Goal: Task Accomplishment & Management: Use online tool/utility

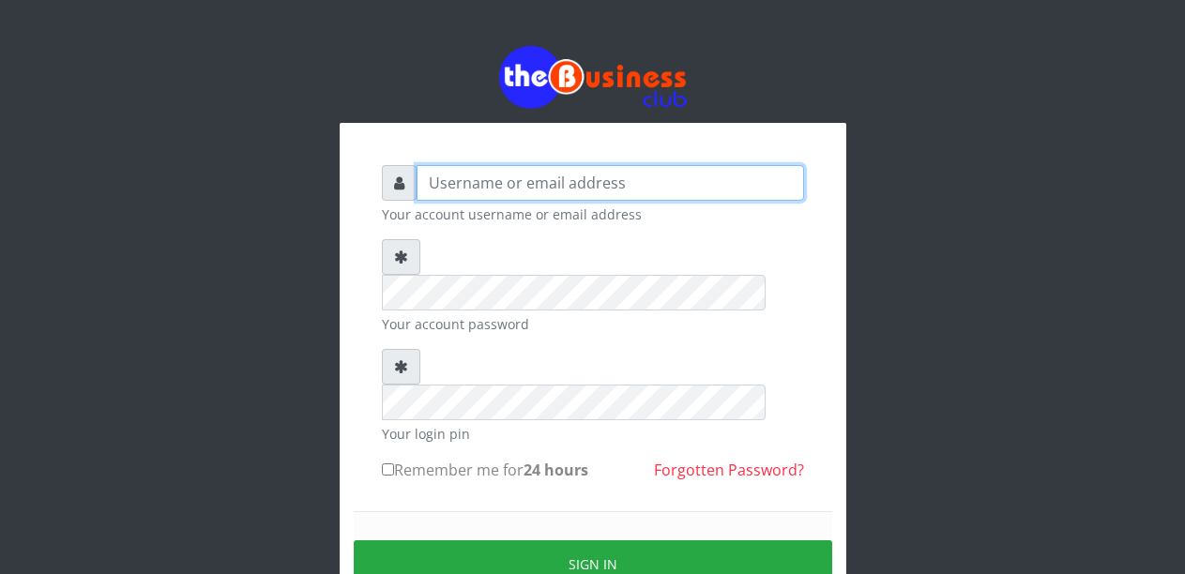
click at [497, 179] on input "text" at bounding box center [609, 183] width 387 height 36
type input "Malamsidi3030"
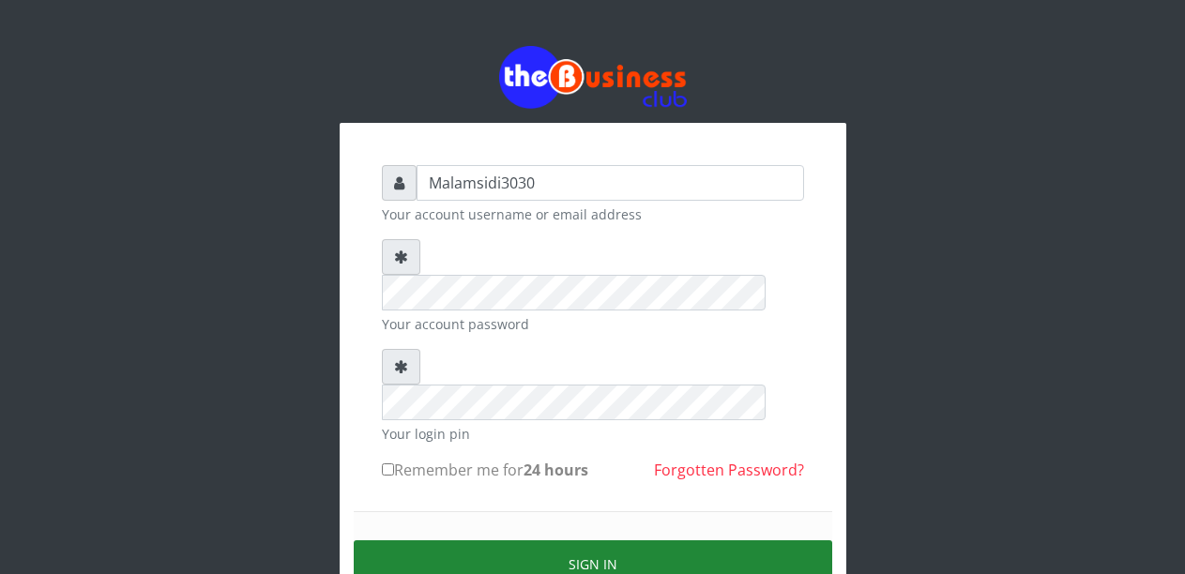
click at [547, 540] on button "Sign in" at bounding box center [593, 564] width 478 height 48
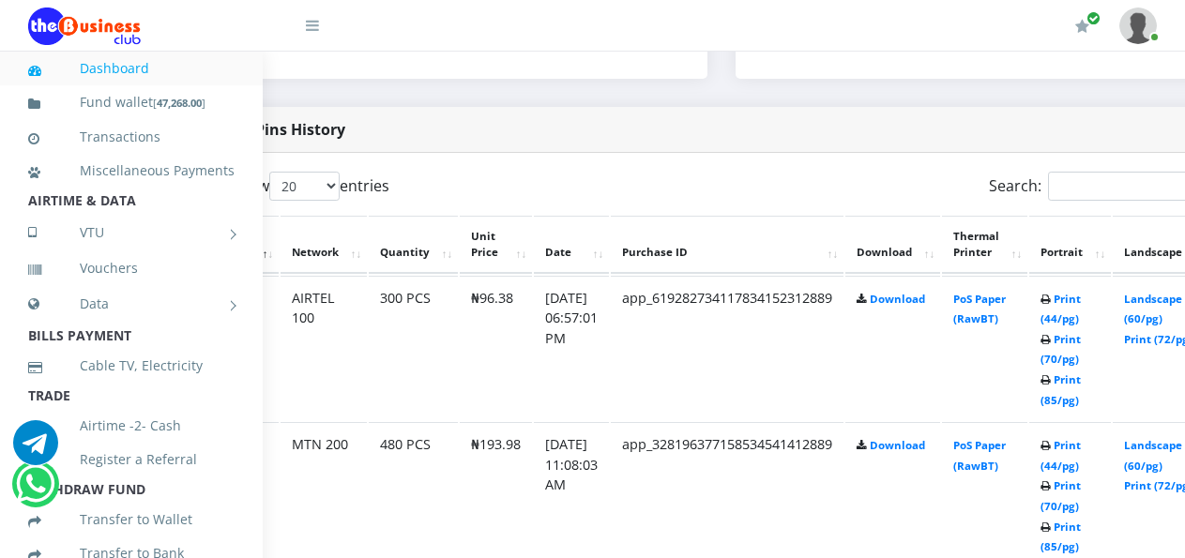
scroll to position [911, 113]
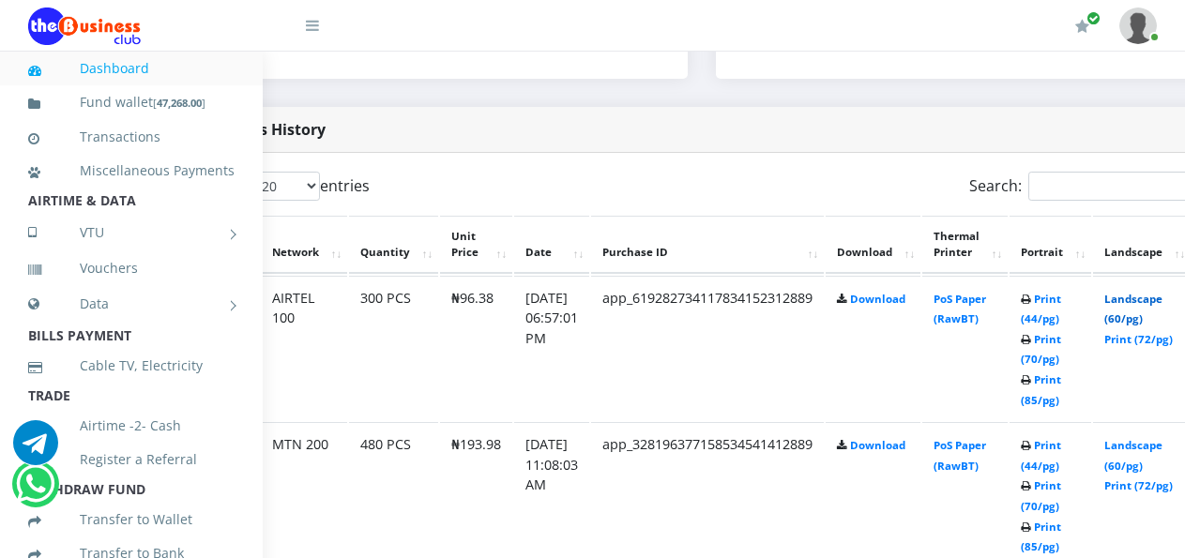
click at [1140, 299] on link "Landscape (60/pg)" at bounding box center [1133, 309] width 58 height 35
drag, startPoint x: 1143, startPoint y: 301, endPoint x: 1067, endPoint y: 275, distance: 80.4
click at [1143, 301] on link "Landscape (60/pg)" at bounding box center [1133, 309] width 58 height 35
